Goal: Navigation & Orientation: Find specific page/section

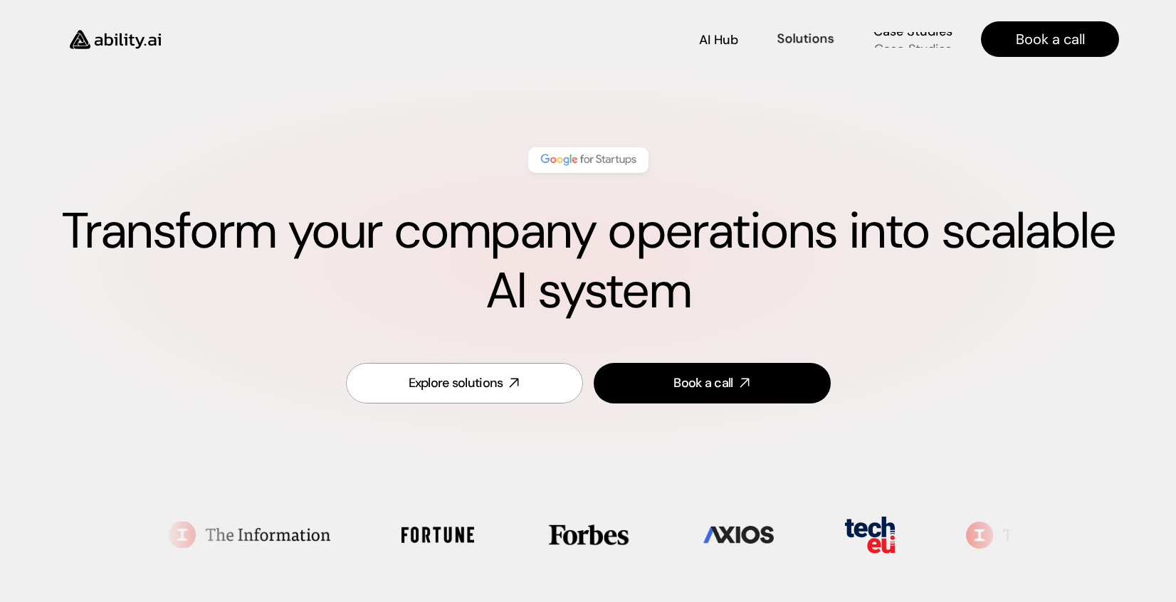
click at [932, 43] on p "Case Studies" at bounding box center [913, 49] width 78 height 18
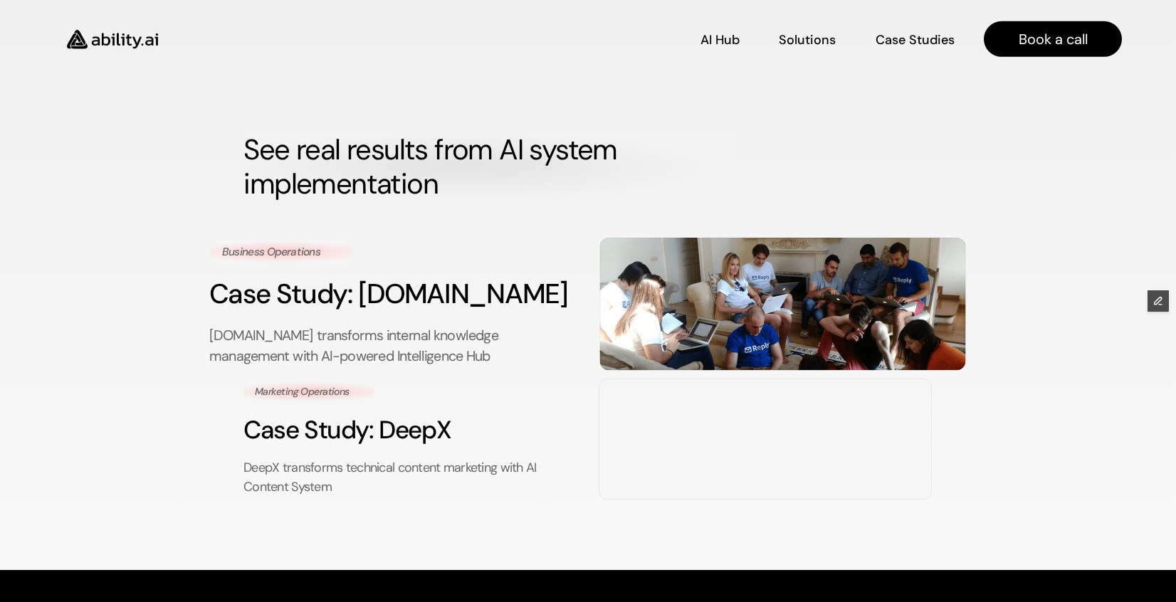
scroll to position [377, 0]
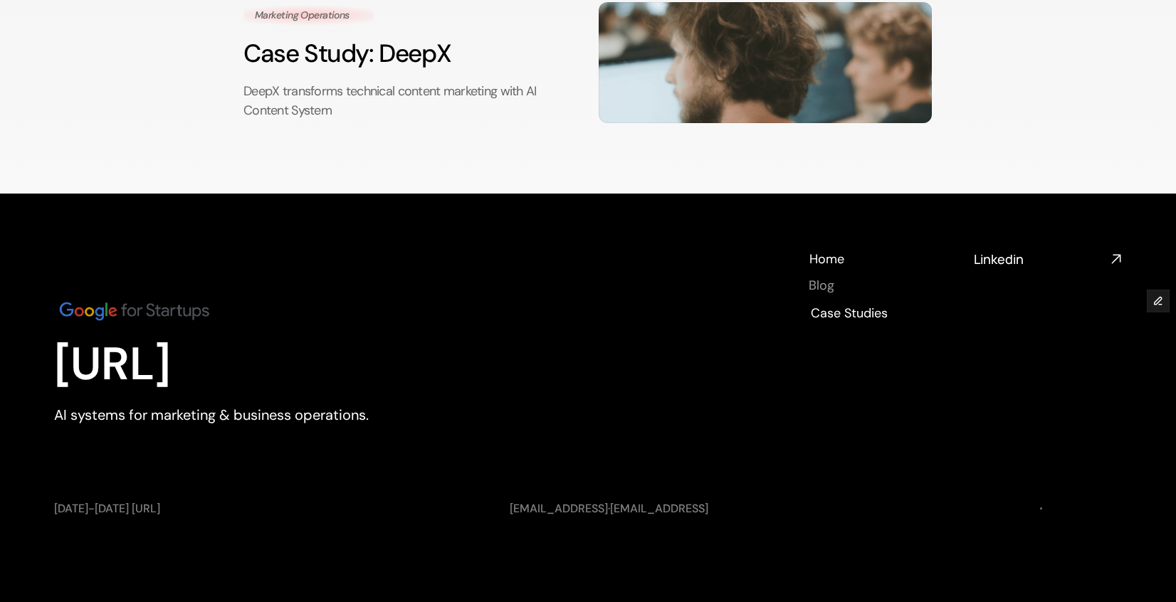
click at [826, 280] on h4 "Blog" at bounding box center [822, 286] width 26 height 18
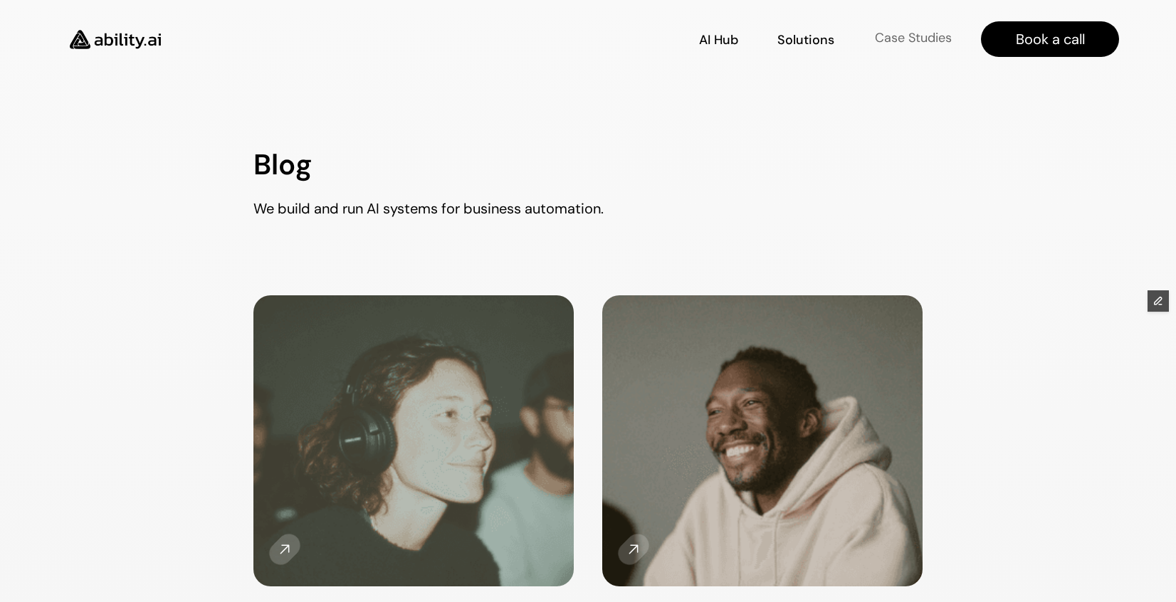
click at [904, 41] on p "Case Studies" at bounding box center [913, 38] width 77 height 18
